Goal: Obtain resource: Obtain resource

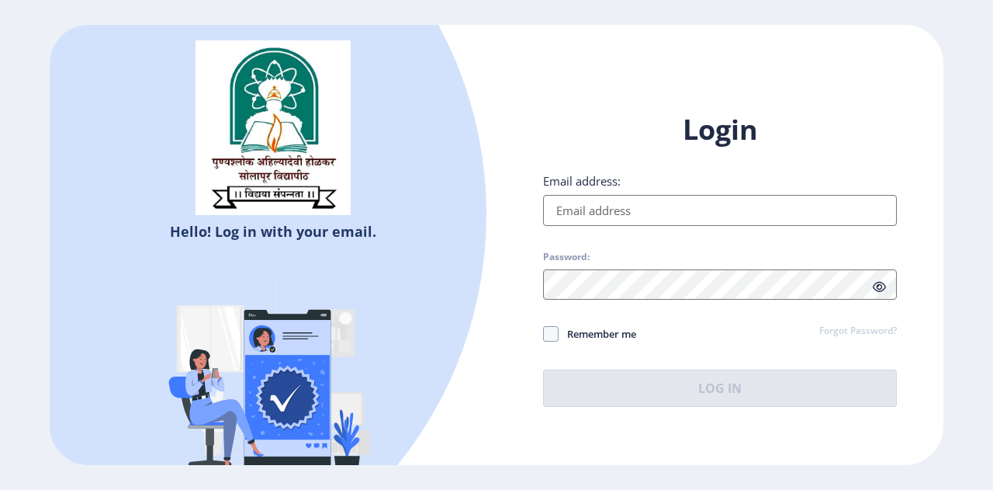
click at [588, 207] on input "Email address:" at bounding box center [720, 210] width 354 height 31
type input "[PERSON_NAME][EMAIL_ADDRESS][DOMAIN_NAME]"
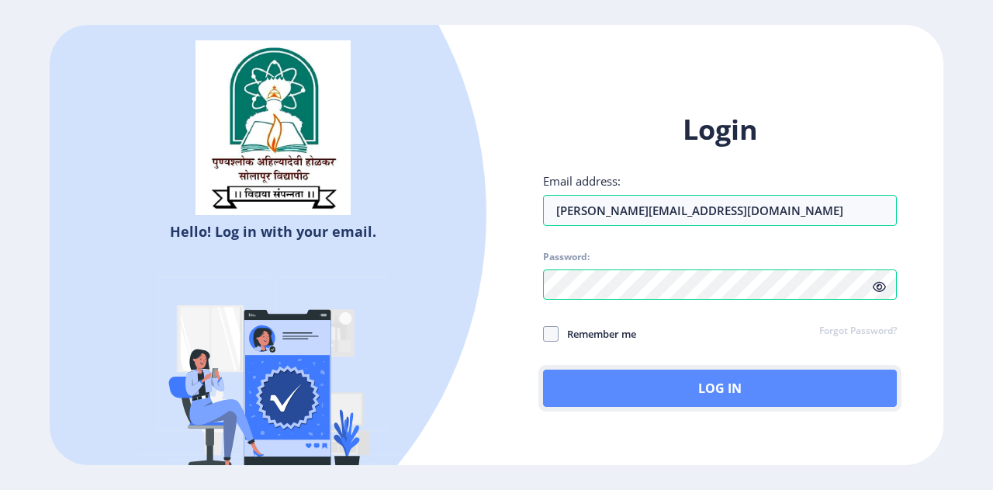
click at [672, 381] on button "Log In" at bounding box center [720, 387] width 354 height 37
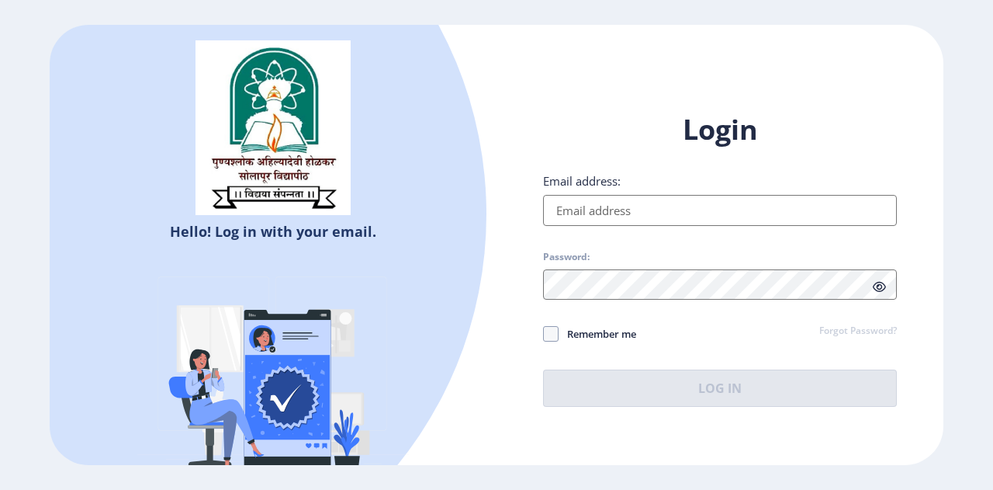
click at [632, 212] on input "Email address:" at bounding box center [720, 210] width 354 height 31
type input "[PERSON_NAME][EMAIL_ADDRESS][DOMAIN_NAME]"
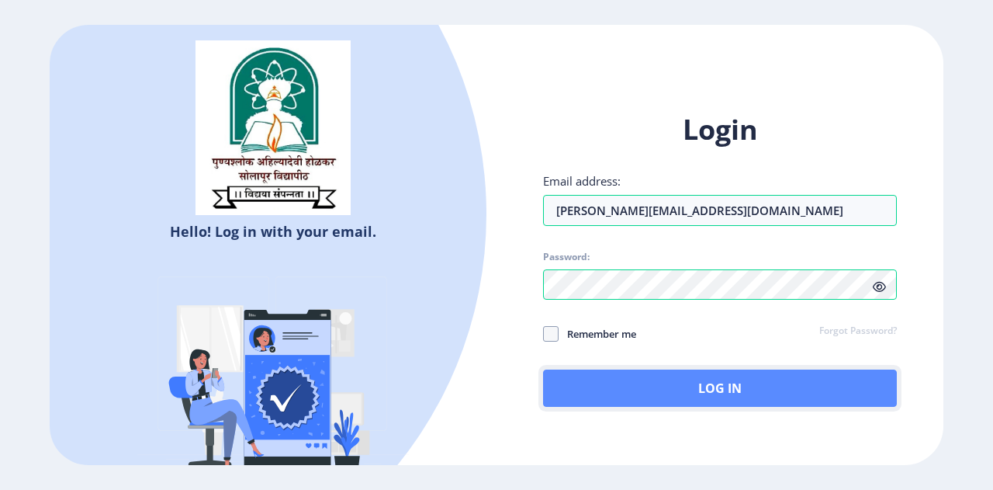
click at [712, 390] on button "Log In" at bounding box center [720, 387] width 354 height 37
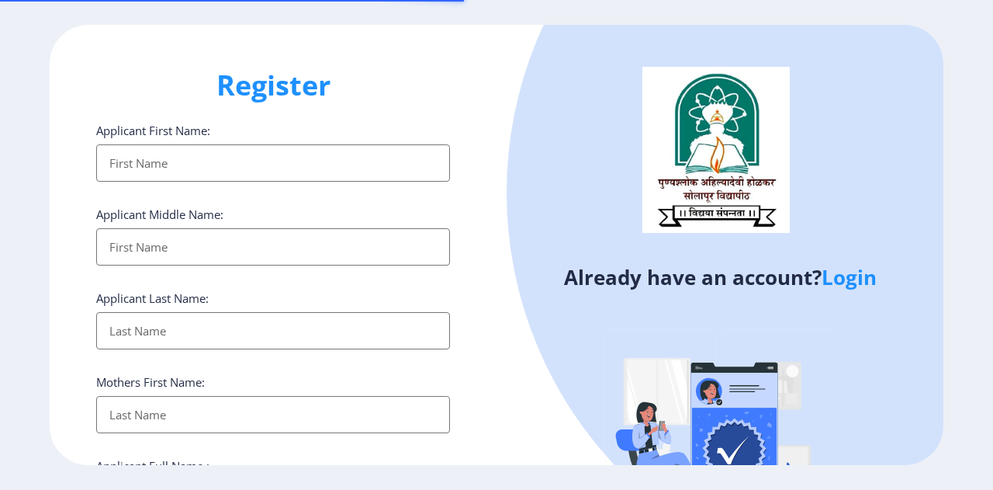
select select
click at [865, 282] on link "Login" at bounding box center [849, 277] width 55 height 28
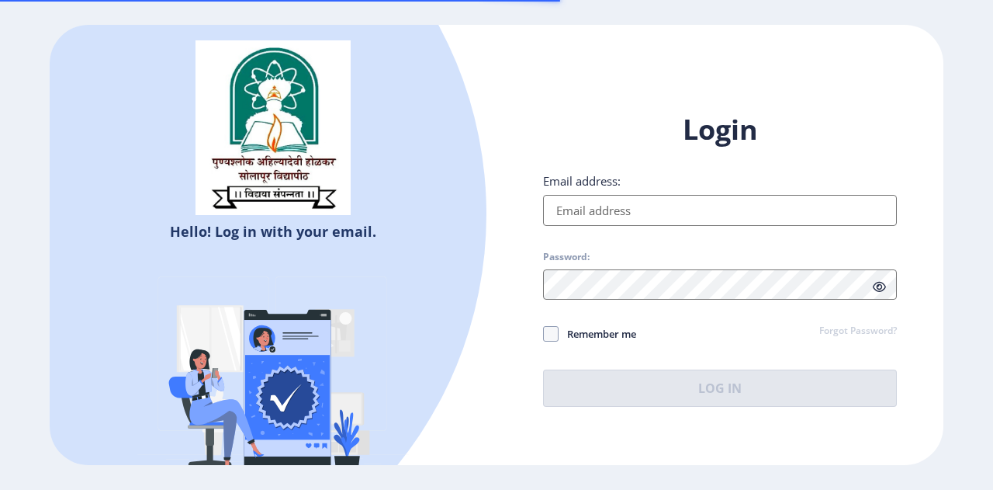
click at [655, 192] on div "Email address:" at bounding box center [720, 199] width 354 height 53
drag, startPoint x: 646, startPoint y: 206, endPoint x: 641, endPoint y: 225, distance: 20.0
click at [646, 206] on input "Email address:" at bounding box center [720, 210] width 354 height 31
type input "[PERSON_NAME][EMAIL_ADDRESS][DOMAIN_NAME]"
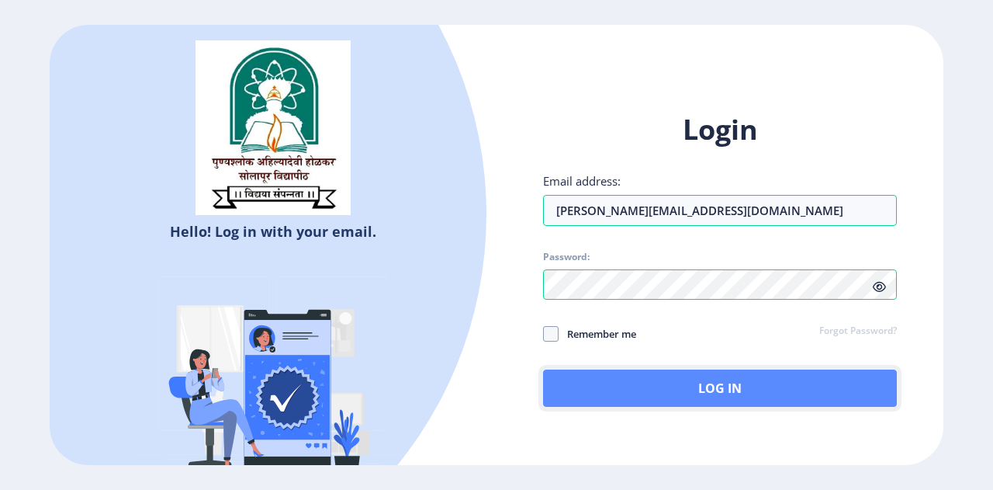
click at [683, 380] on button "Log In" at bounding box center [720, 387] width 354 height 37
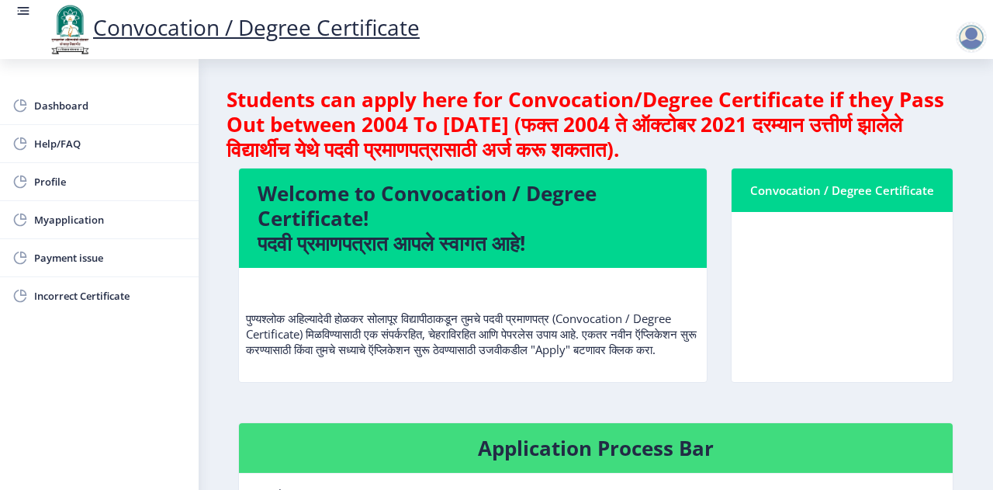
scroll to position [310, 0]
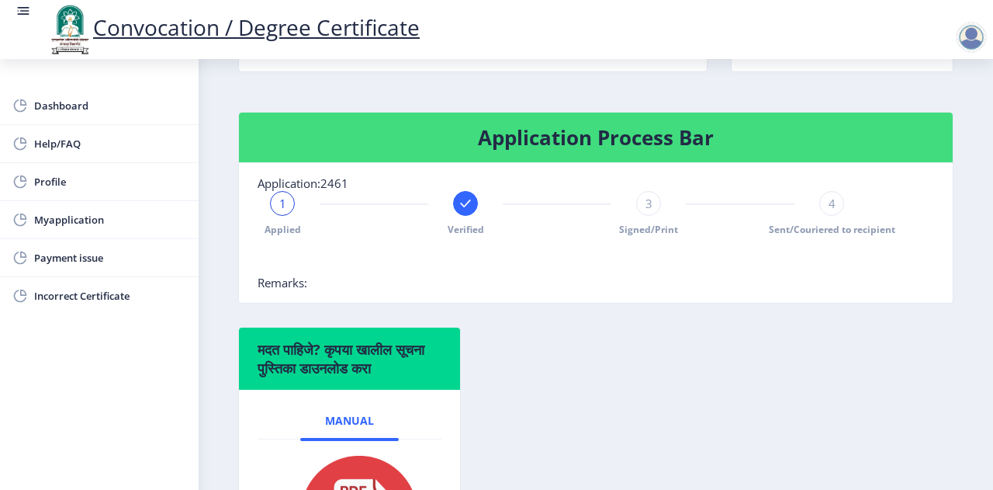
click at [463, 211] on rect at bounding box center [466, 204] width 16 height 16
click at [459, 216] on div "2" at bounding box center [465, 203] width 25 height 25
click at [293, 216] on div at bounding box center [282, 203] width 25 height 25
click at [646, 211] on span "3" at bounding box center [649, 204] width 7 height 16
click at [823, 215] on div "4" at bounding box center [832, 203] width 25 height 25
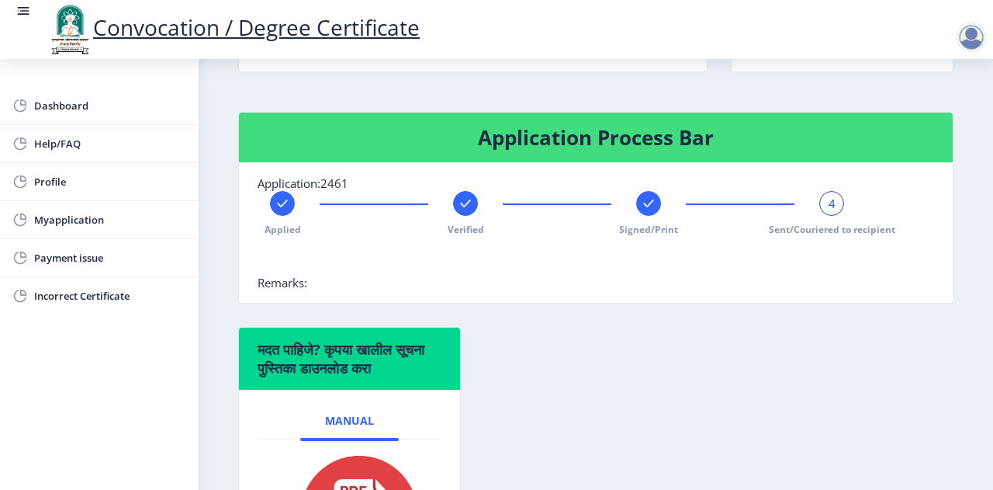
click at [455, 216] on div at bounding box center [465, 203] width 25 height 25
click at [276, 211] on rect at bounding box center [283, 204] width 16 height 16
click at [647, 211] on rect at bounding box center [649, 204] width 16 height 16
click at [820, 216] on div at bounding box center [832, 203] width 25 height 25
click at [281, 207] on icon at bounding box center [282, 203] width 10 height 8
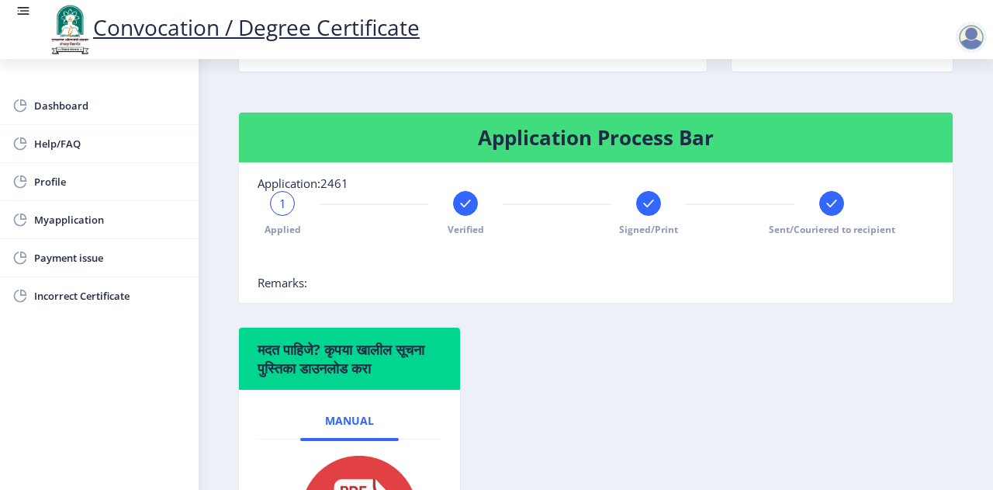
click at [645, 211] on rect at bounding box center [649, 204] width 16 height 16
click at [829, 211] on rect at bounding box center [832, 204] width 16 height 16
click at [469, 211] on rect at bounding box center [466, 204] width 16 height 16
click at [469, 216] on div "2" at bounding box center [465, 203] width 25 height 25
click at [641, 211] on rect at bounding box center [649, 204] width 16 height 16
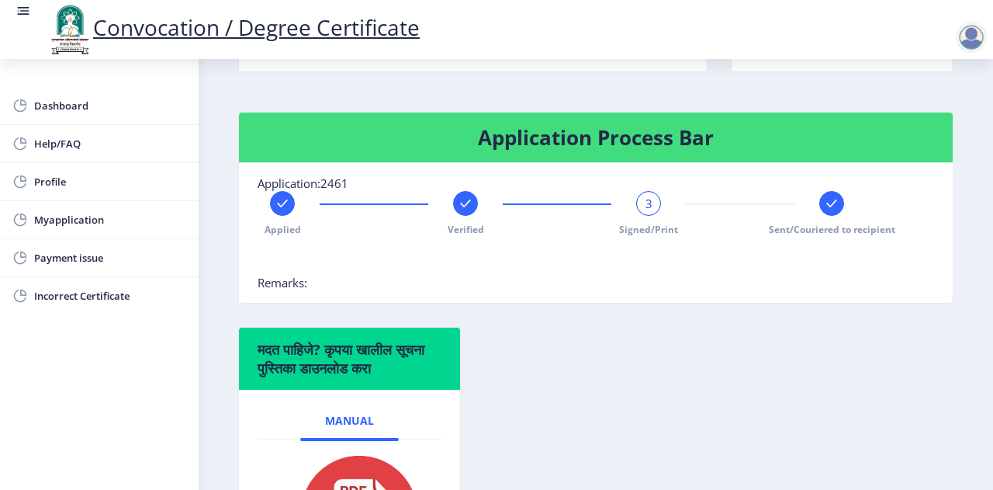
click at [829, 211] on rect at bounding box center [832, 204] width 16 height 16
click at [54, 220] on span "Myapplication" at bounding box center [110, 219] width 152 height 19
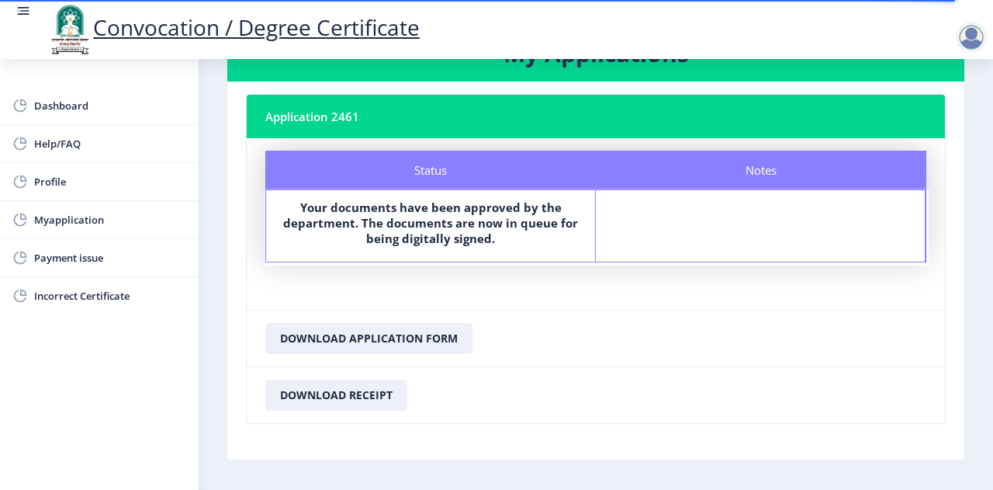
scroll to position [109, 0]
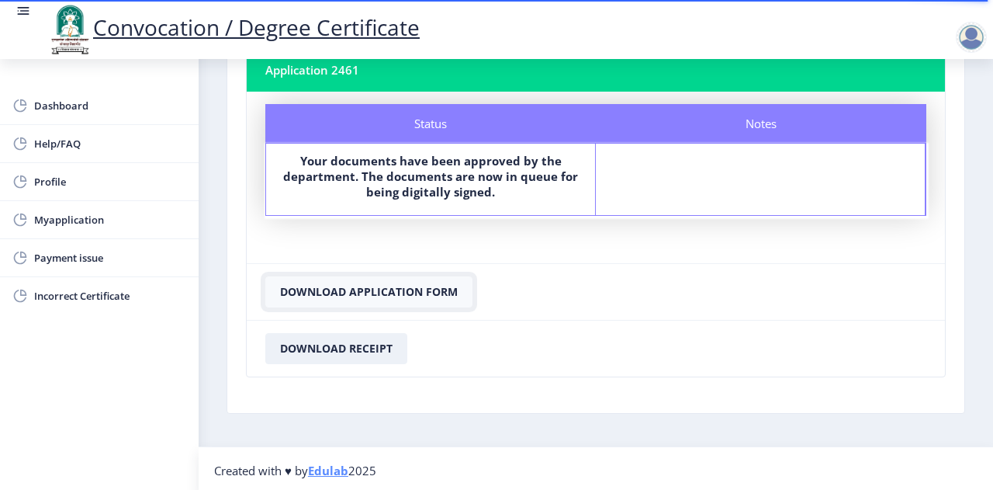
click at [373, 291] on button "Download Application Form" at bounding box center [368, 291] width 207 height 31
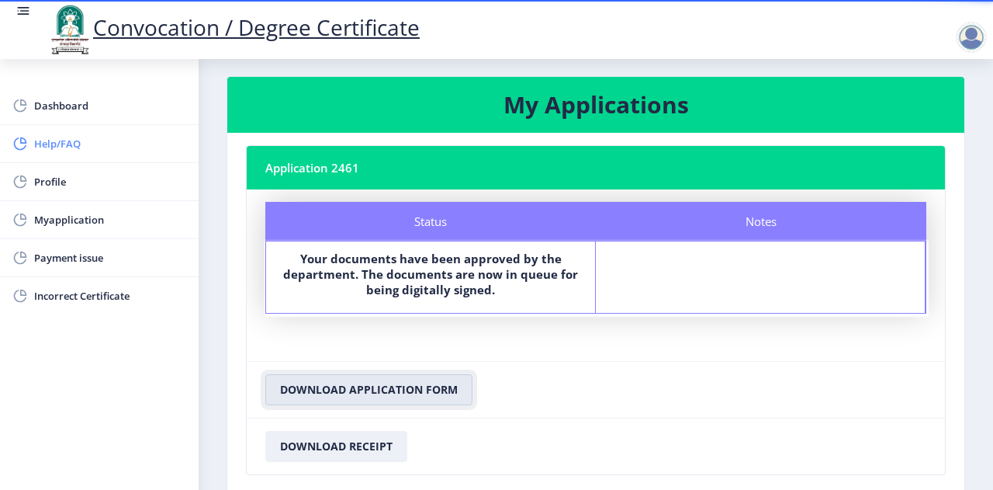
scroll to position [0, 0]
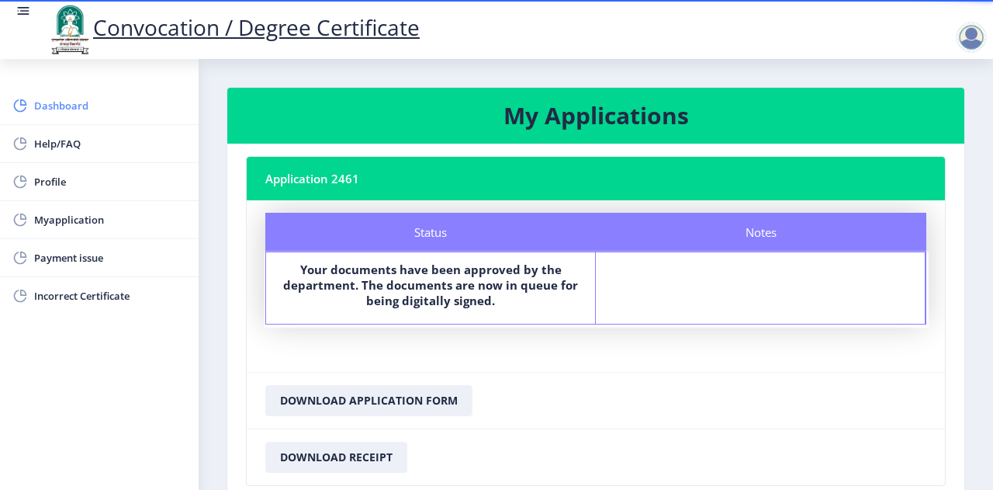
click at [63, 97] on span "Dashboard" at bounding box center [110, 105] width 152 height 19
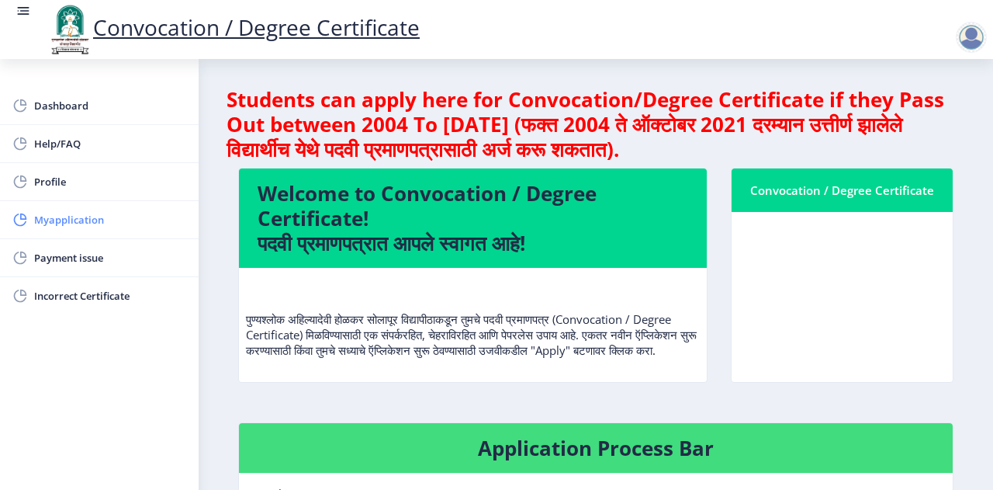
click at [61, 220] on span "Myapplication" at bounding box center [110, 219] width 152 height 19
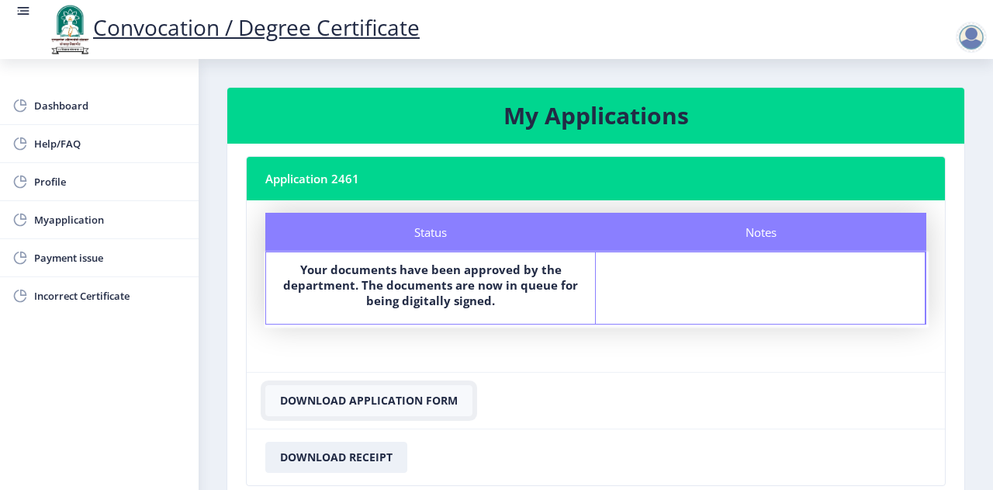
click at [432, 407] on button "Download Application Form" at bounding box center [368, 400] width 207 height 31
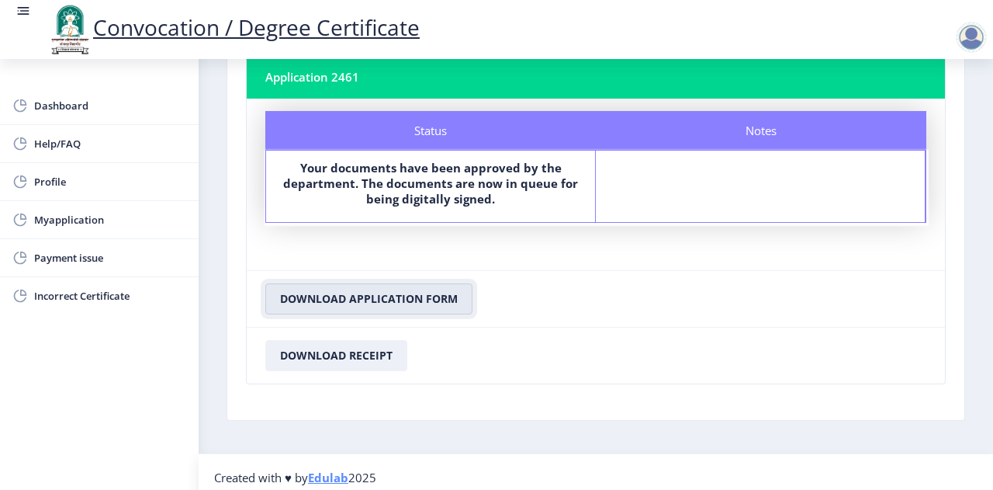
scroll to position [109, 0]
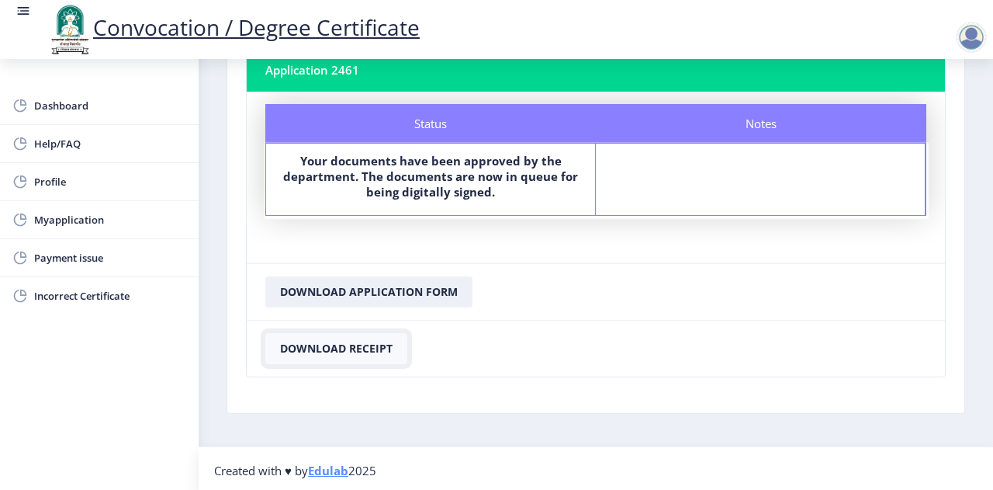
click at [357, 344] on button "Download Receipt" at bounding box center [336, 348] width 142 height 31
drag, startPoint x: 311, startPoint y: 294, endPoint x: 300, endPoint y: 283, distance: 15.9
click at [300, 283] on button "Download Application Form" at bounding box center [368, 291] width 207 height 31
click at [71, 255] on span "Payment issue" at bounding box center [110, 257] width 152 height 19
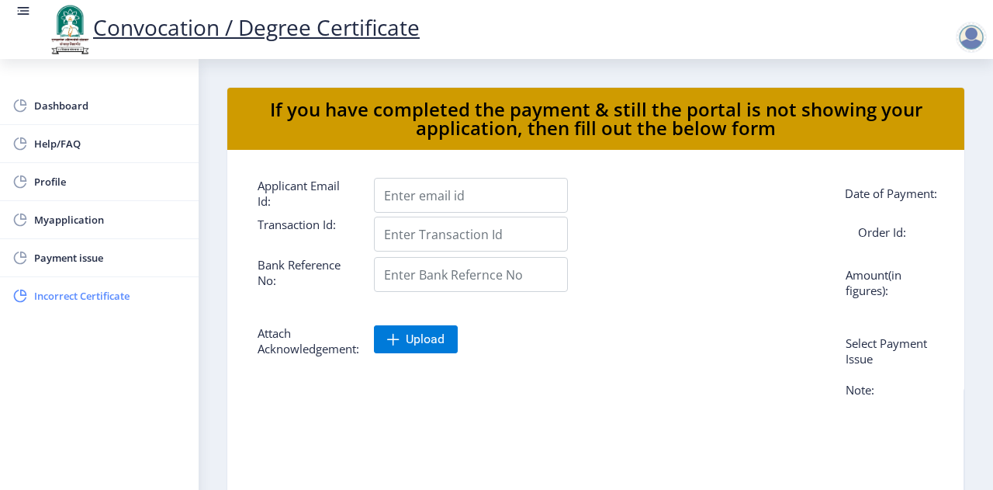
click at [76, 299] on span "Incorrect Certificate" at bounding box center [110, 295] width 152 height 19
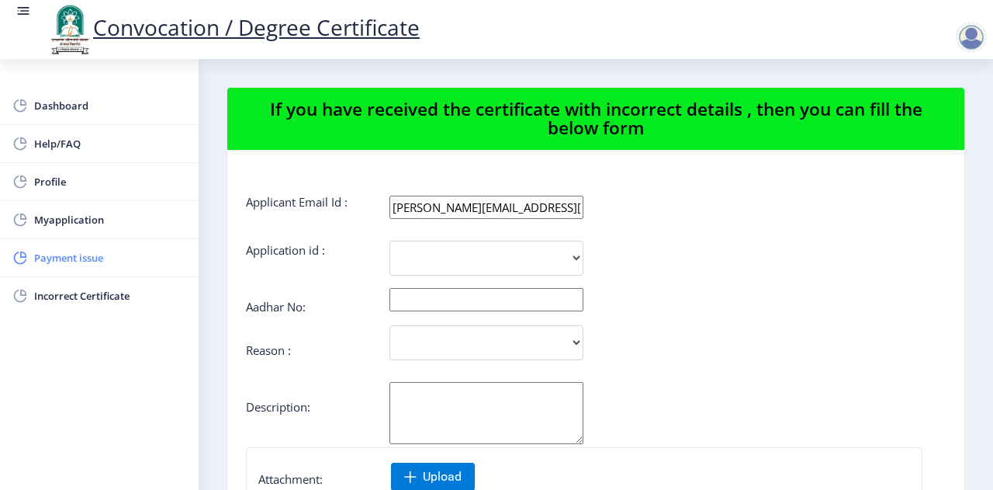
click at [78, 254] on span "Payment issue" at bounding box center [110, 257] width 152 height 19
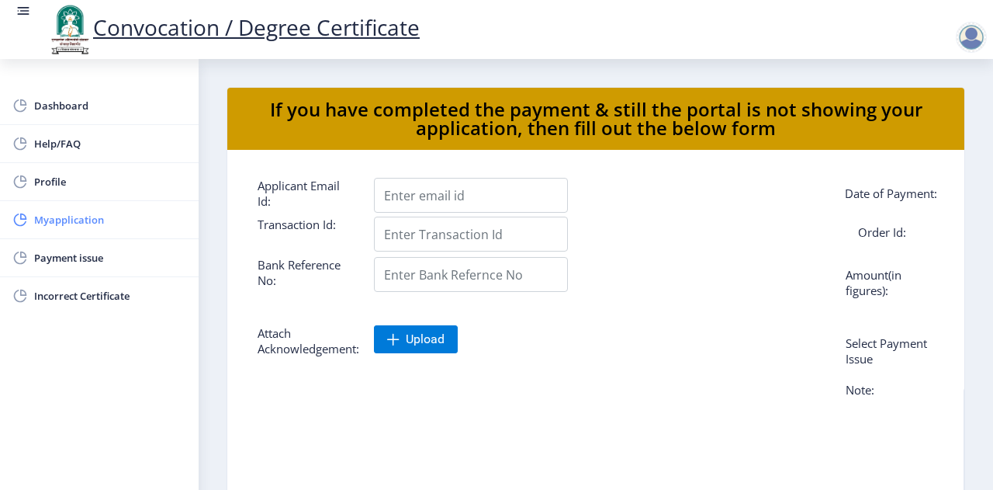
click at [70, 218] on span "Myapplication" at bounding box center [110, 219] width 152 height 19
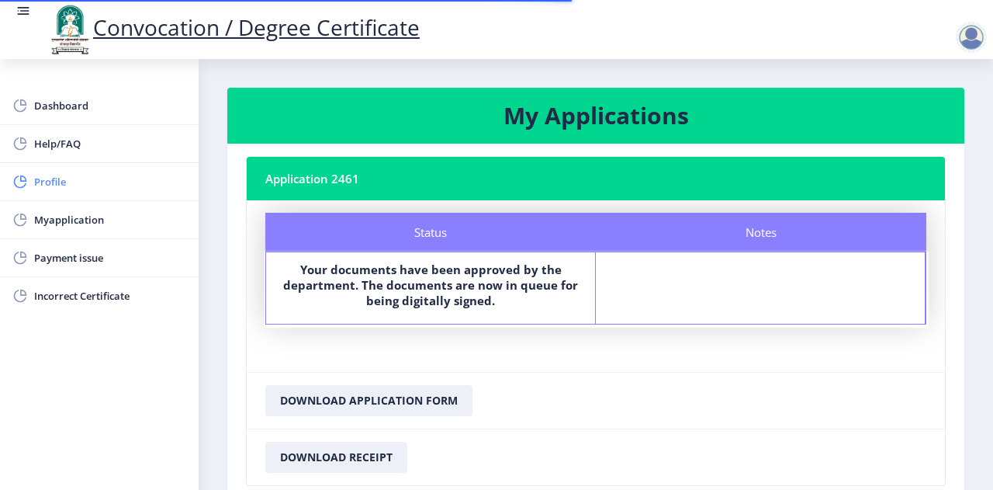
click at [58, 182] on span "Profile" at bounding box center [110, 181] width 152 height 19
select select
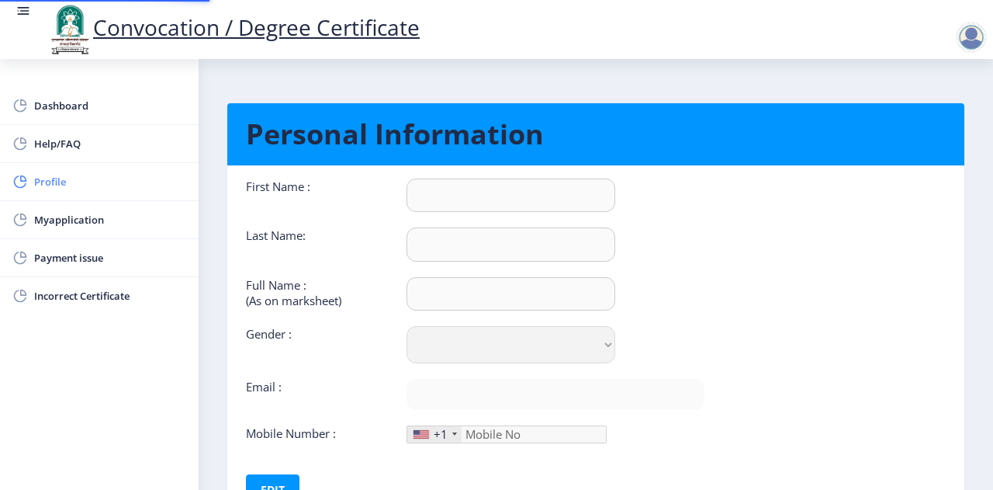
type input "[PERSON_NAME]"
type input "Deshmukh"
select select "[DEMOGRAPHIC_DATA]"
type input "[PERSON_NAME][EMAIL_ADDRESS][DOMAIN_NAME]"
type input "8412995199"
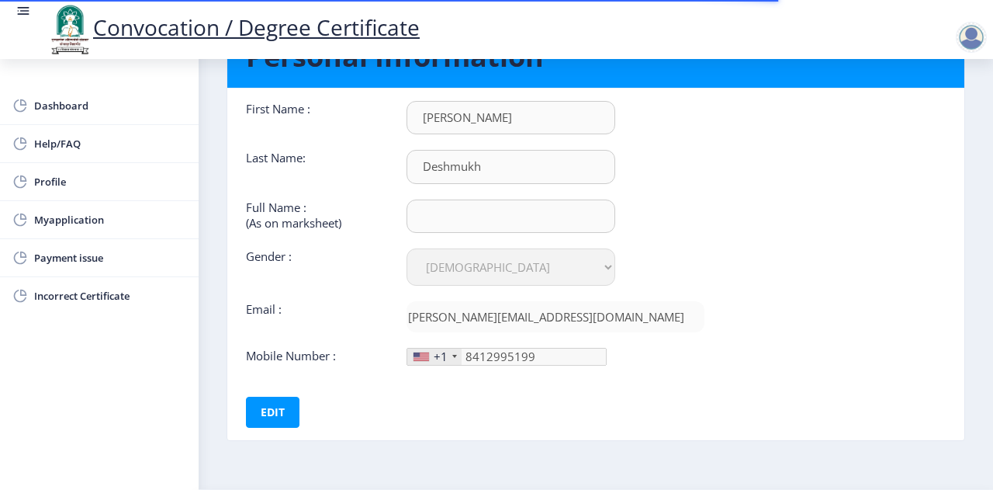
scroll to position [120, 0]
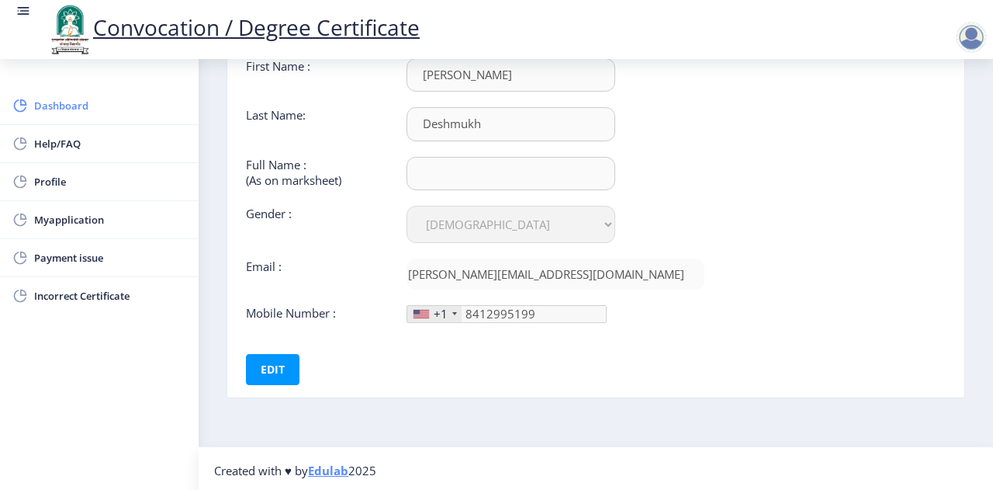
click at [70, 100] on span "Dashboard" at bounding box center [110, 105] width 152 height 19
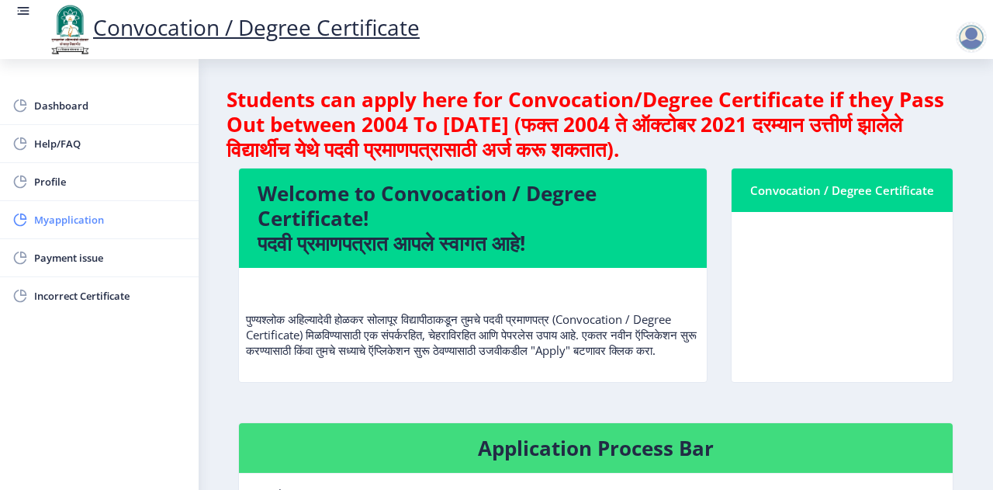
click at [67, 213] on span "Myapplication" at bounding box center [110, 219] width 152 height 19
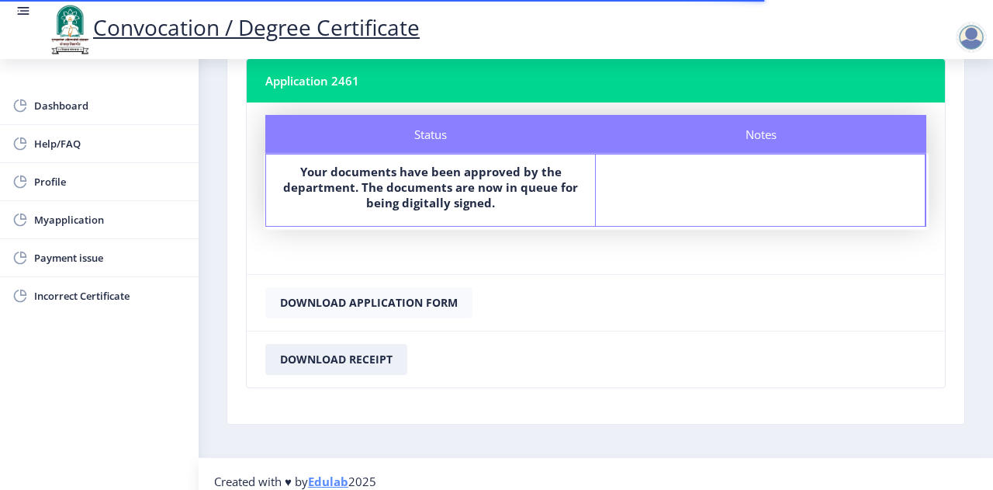
scroll to position [109, 0]
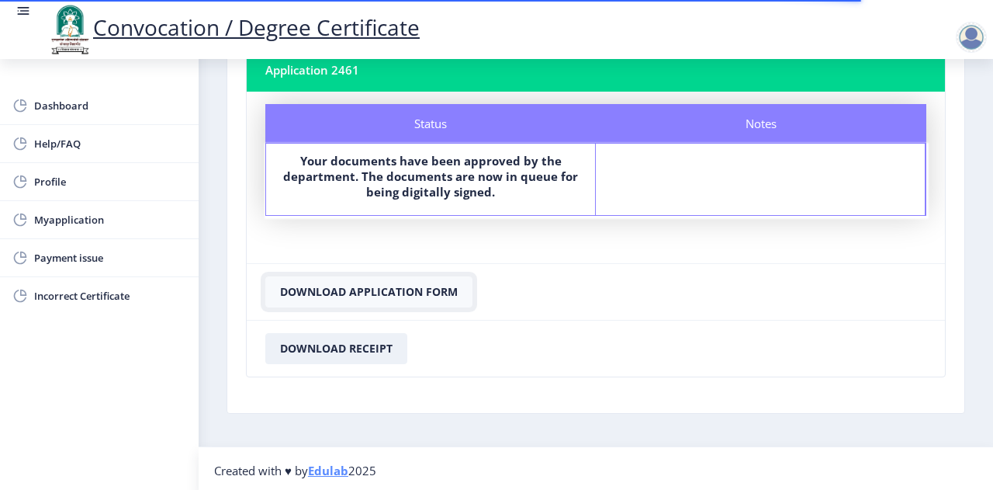
click at [404, 295] on button "Download Application Form" at bounding box center [368, 291] width 207 height 31
click at [972, 34] on div at bounding box center [971, 37] width 31 height 31
